Goal: Information Seeking & Learning: Learn about a topic

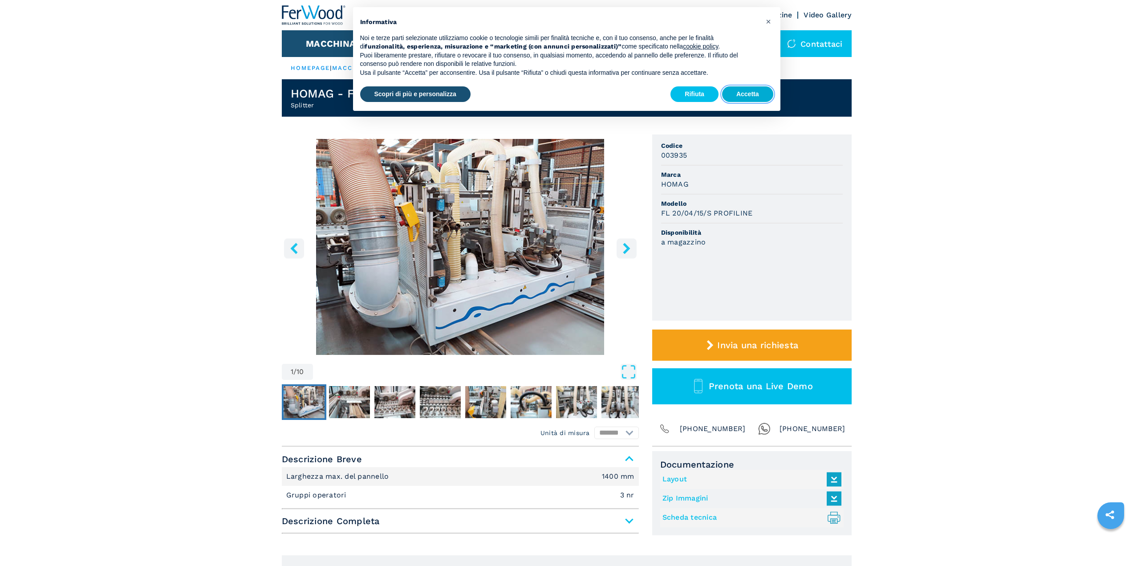
click at [757, 91] on button "Accetta" at bounding box center [747, 94] width 51 height 16
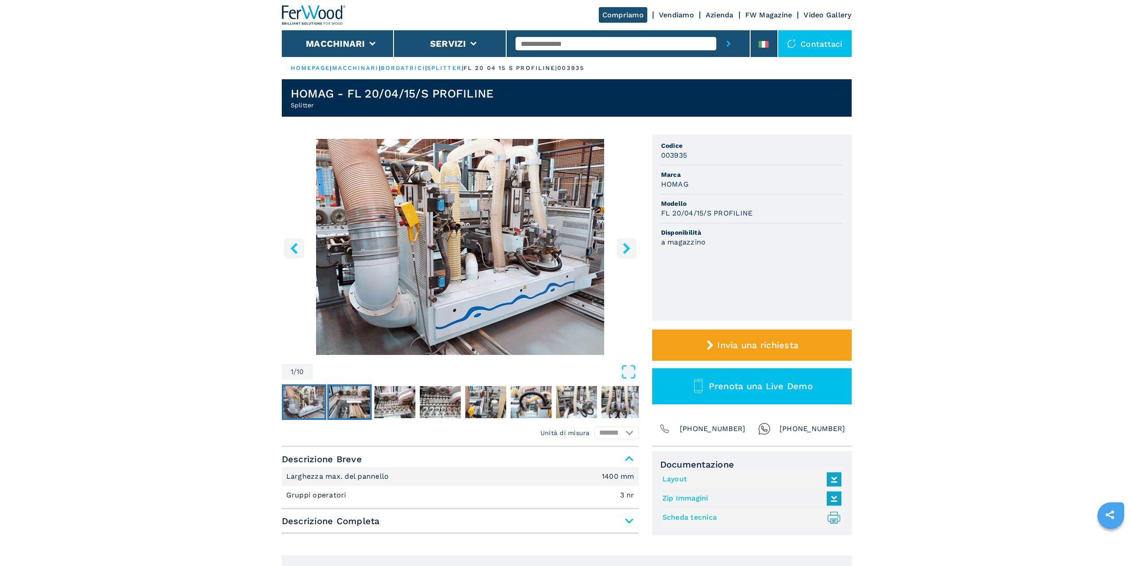
click at [355, 403] on img "Go to Slide 2" at bounding box center [349, 402] width 41 height 32
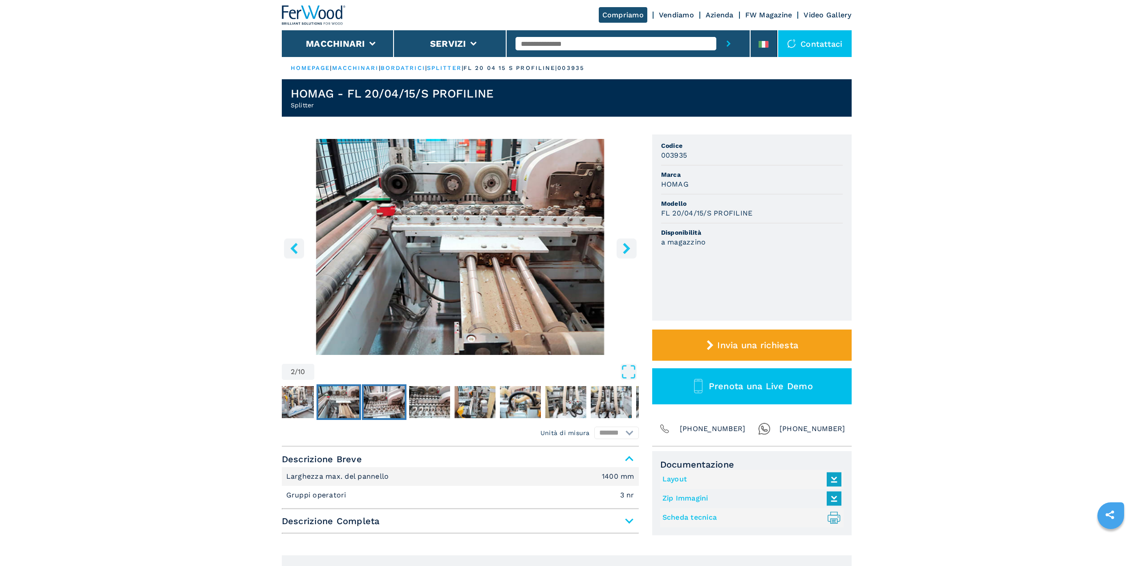
click at [382, 410] on img "Go to Slide 3" at bounding box center [384, 402] width 41 height 32
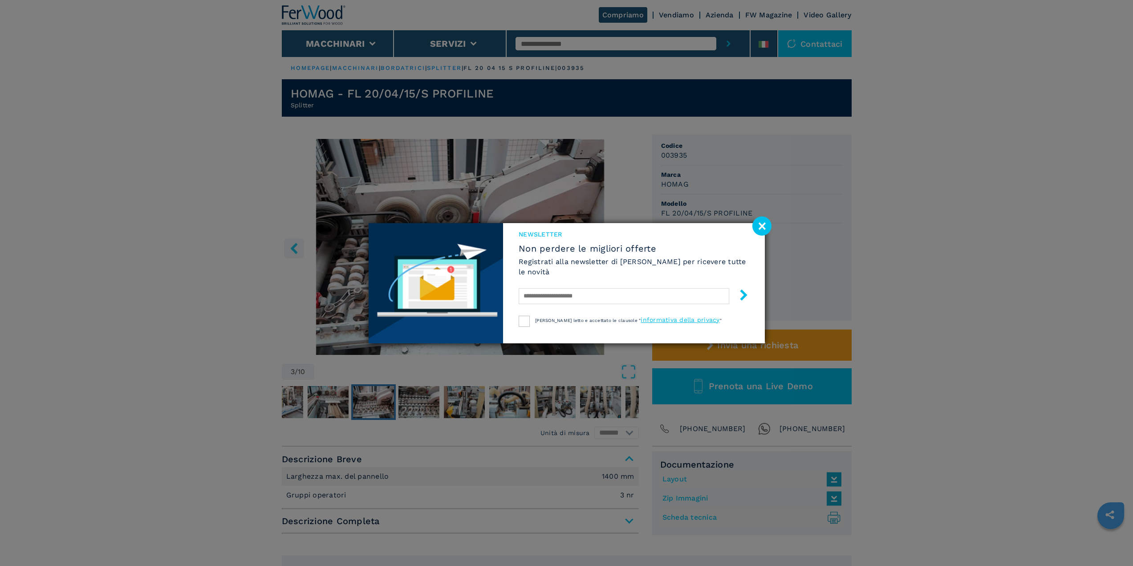
click at [761, 226] on image at bounding box center [761, 225] width 19 height 19
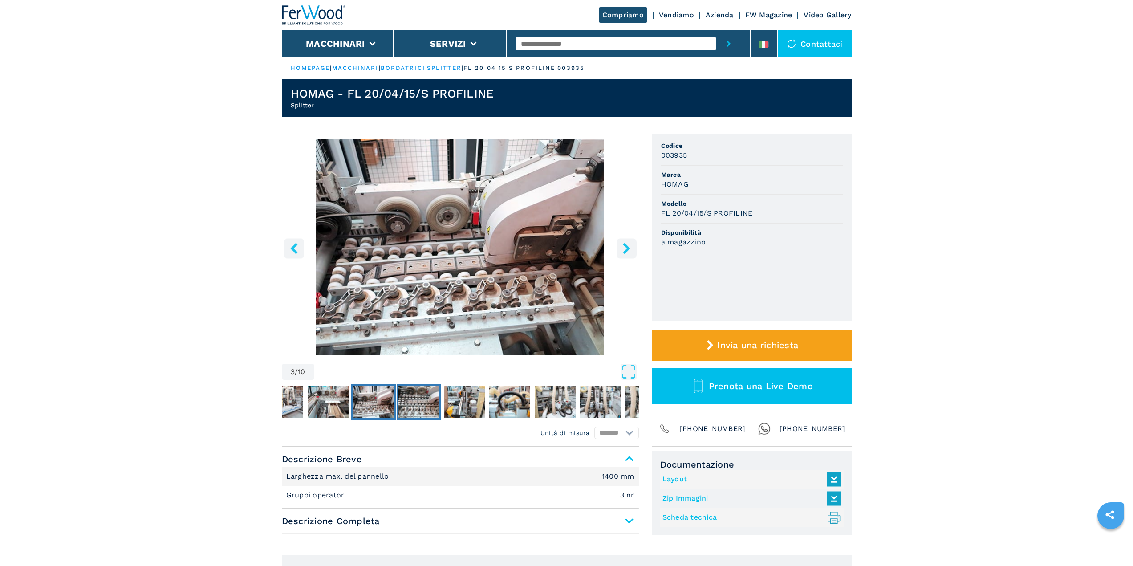
click at [433, 407] on img "Go to Slide 4" at bounding box center [418, 402] width 41 height 32
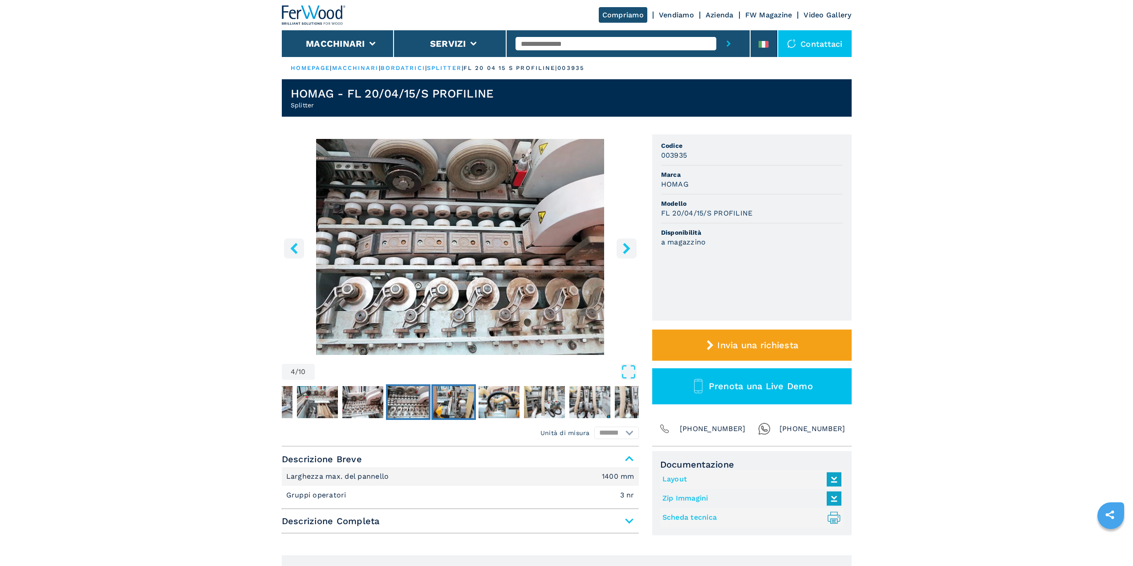
click at [447, 403] on img "Go to Slide 5" at bounding box center [453, 402] width 41 height 32
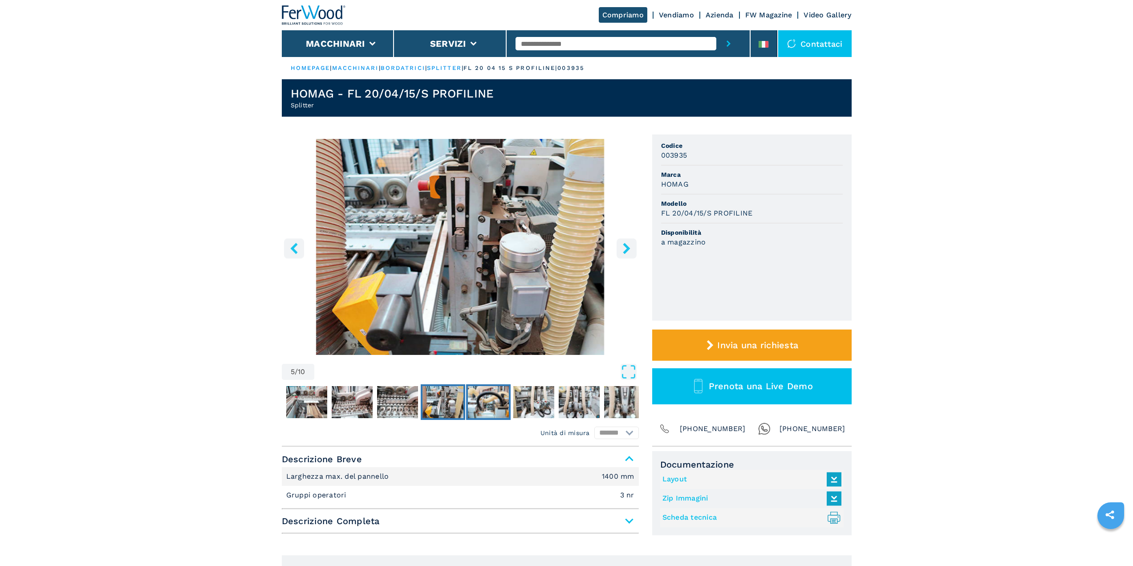
click at [483, 403] on img "Go to Slide 6" at bounding box center [488, 402] width 41 height 32
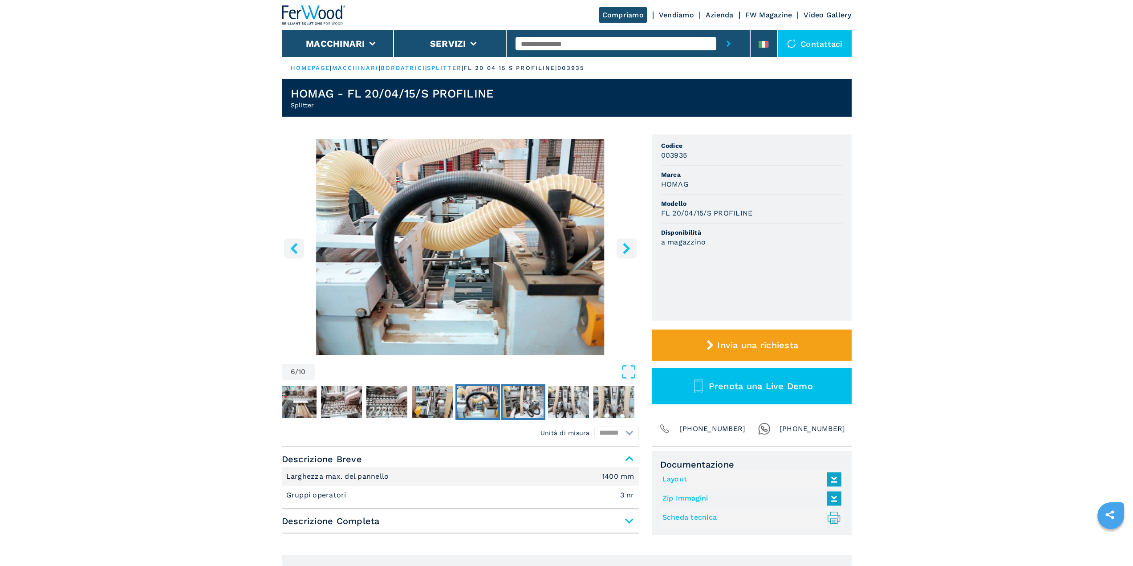
click at [525, 405] on img "Go to Slide 7" at bounding box center [523, 402] width 41 height 32
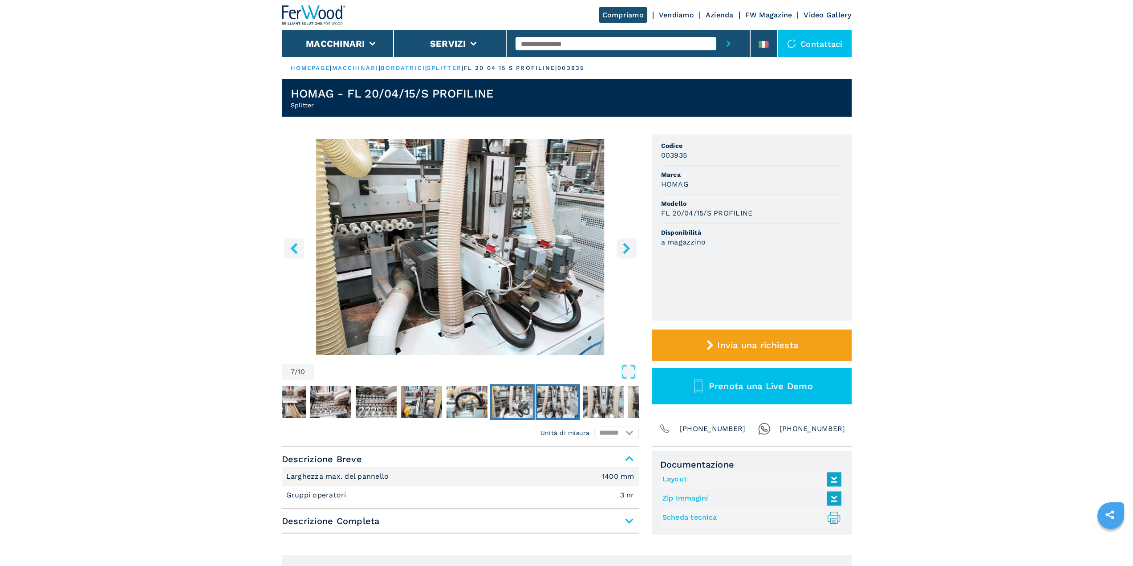
click at [550, 394] on img "Go to Slide 8" at bounding box center [557, 402] width 41 height 32
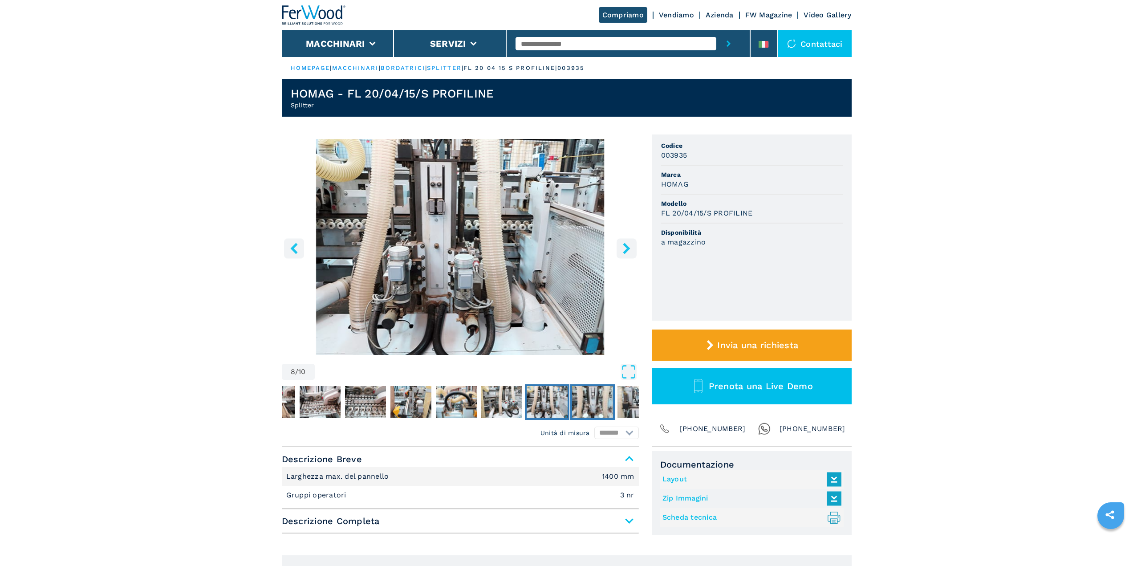
click at [594, 410] on img "Go to Slide 9" at bounding box center [592, 402] width 41 height 32
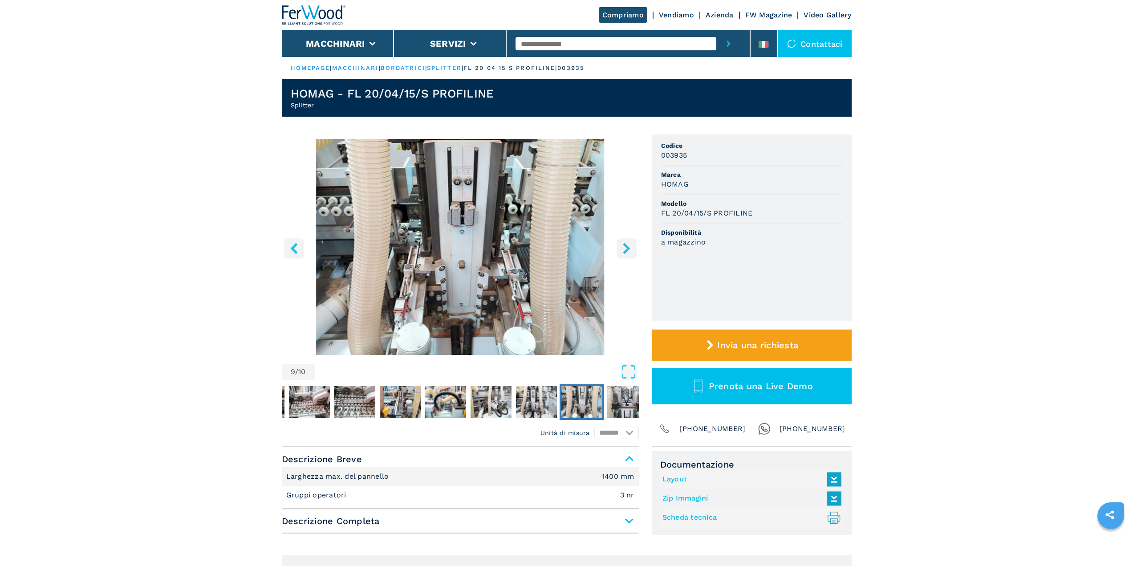
click at [597, 410] on img "Go to Slide 9" at bounding box center [581, 402] width 41 height 32
click at [626, 410] on img "Go to Slide 10" at bounding box center [627, 402] width 41 height 32
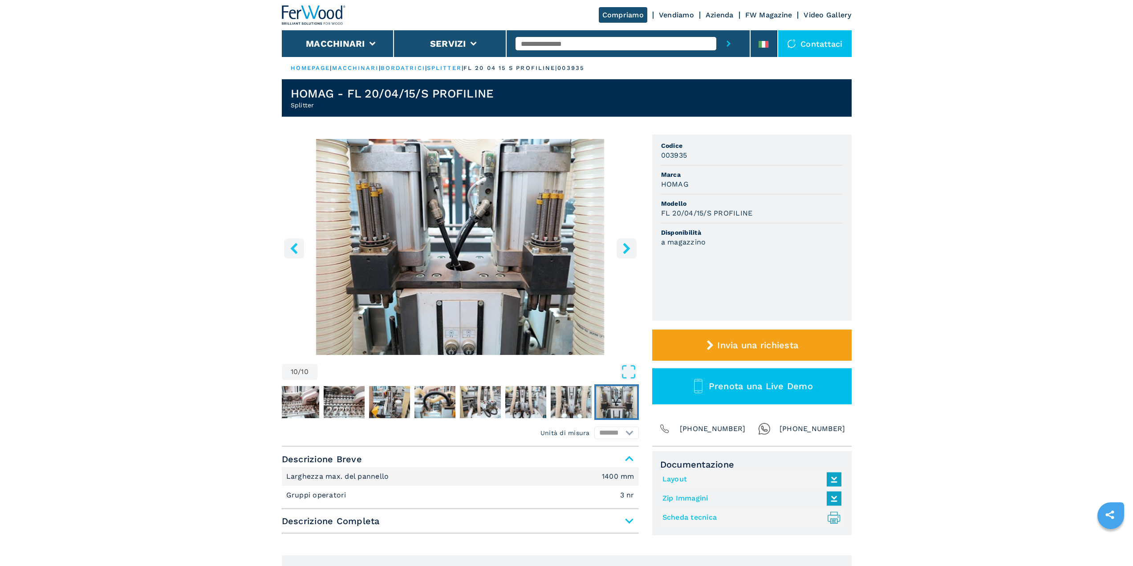
click at [626, 410] on img "Go to Slide 10" at bounding box center [616, 402] width 41 height 32
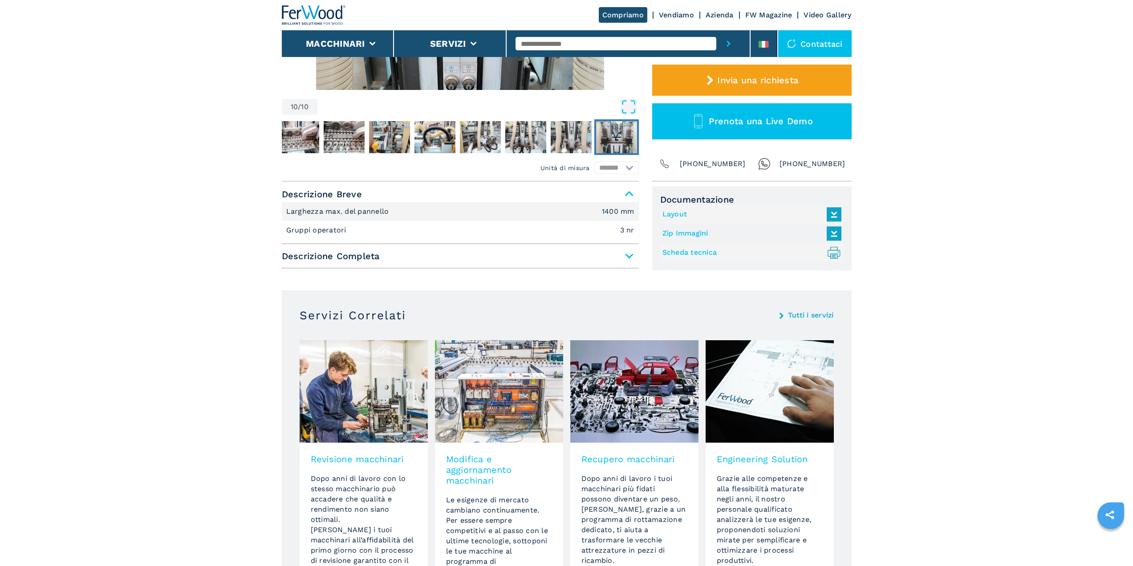
scroll to position [267, 0]
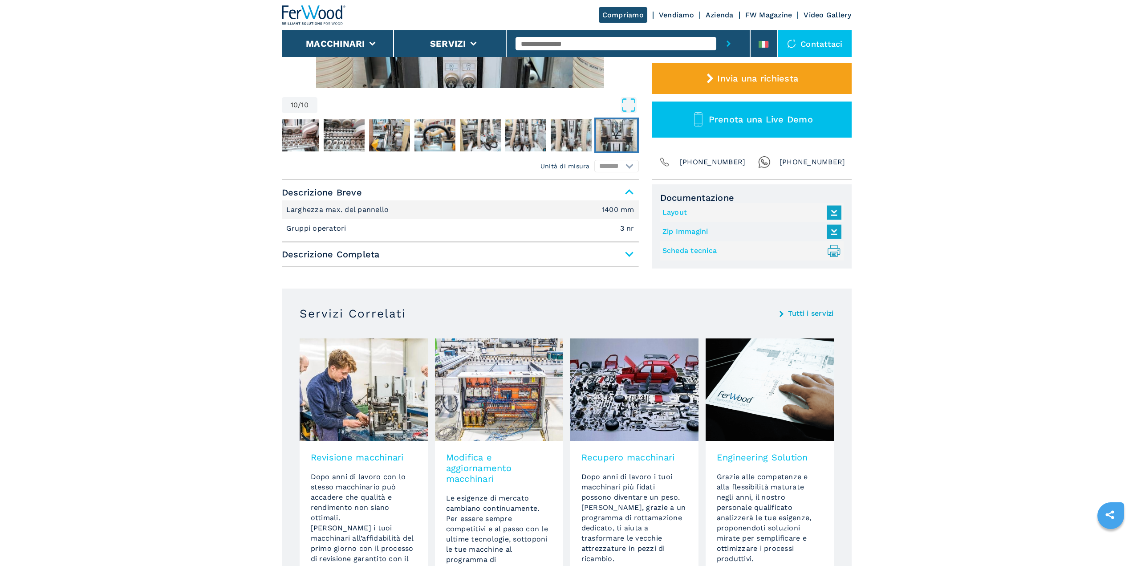
click at [550, 260] on span "Descrizione Completa" at bounding box center [460, 254] width 357 height 16
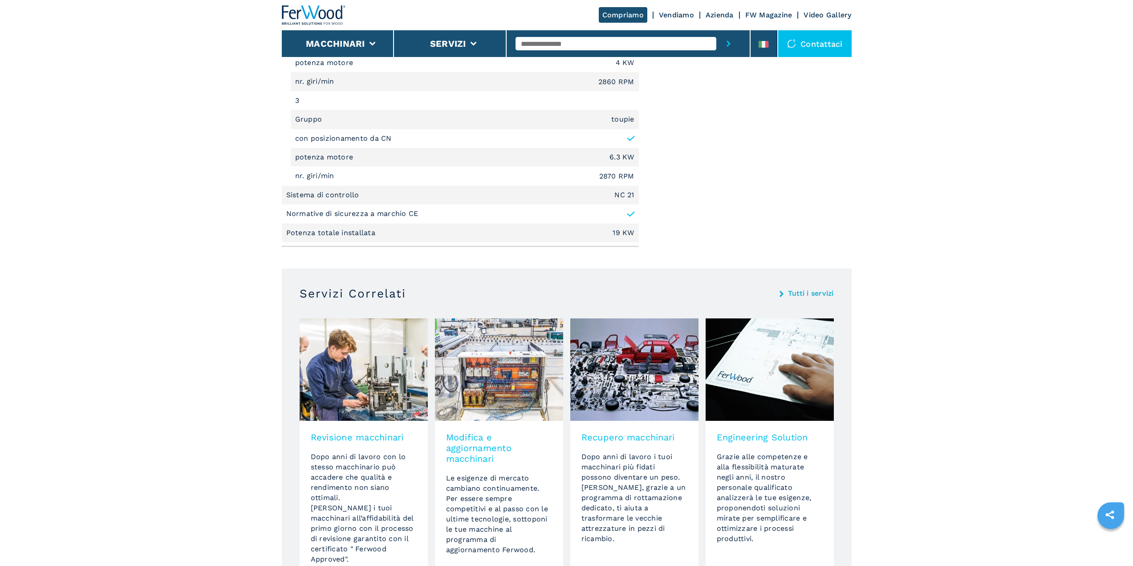
scroll to position [756, 0]
